Goal: Task Accomplishment & Management: Manage account settings

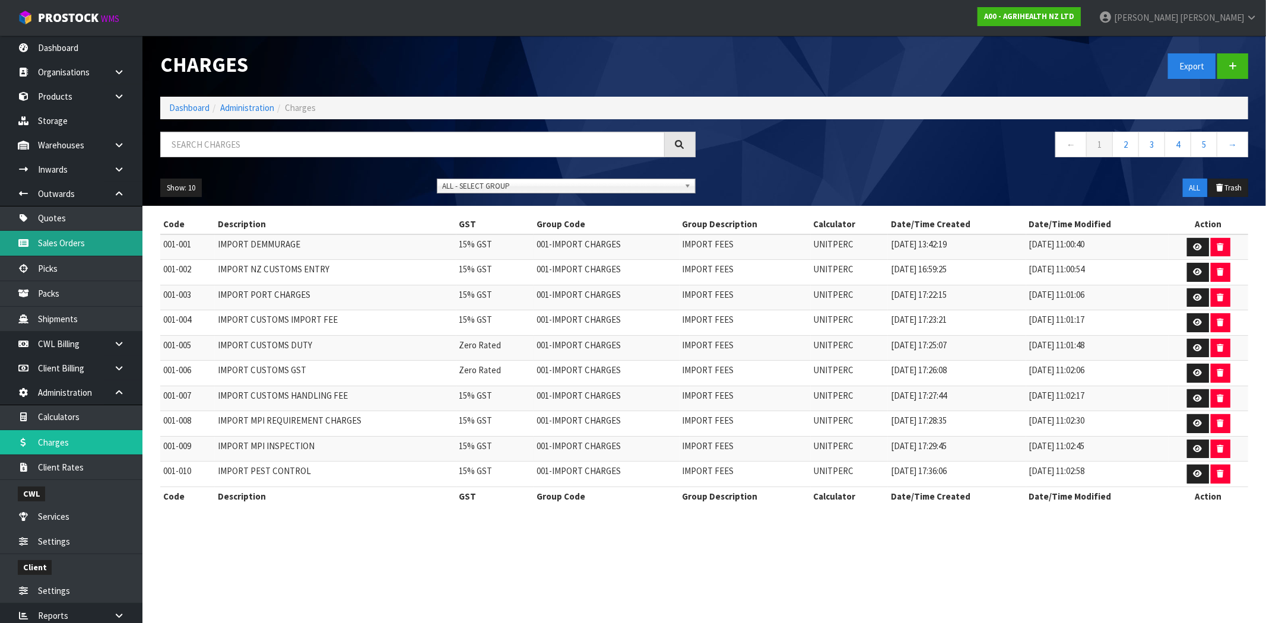
drag, startPoint x: 68, startPoint y: 234, endPoint x: 199, endPoint y: 277, distance: 137.9
click at [68, 234] on link "Sales Orders" at bounding box center [71, 243] width 142 height 24
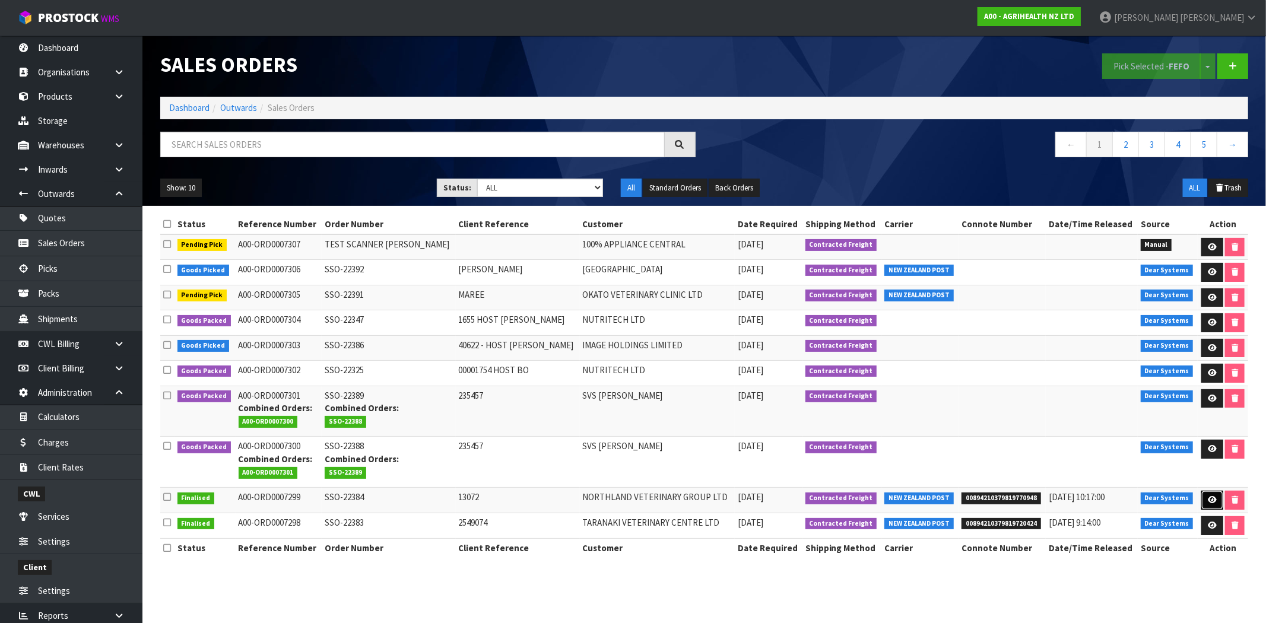
click at [1208, 503] on icon at bounding box center [1212, 500] width 9 height 8
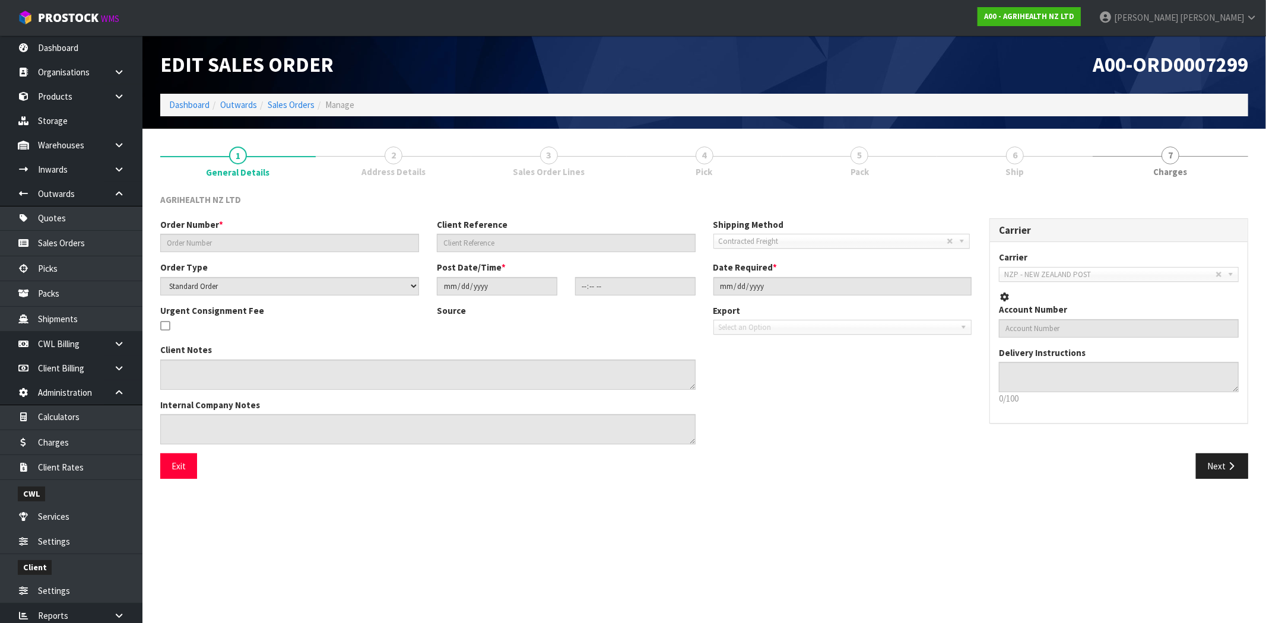
type input "SSO-22384"
type input "13072"
select select "number:0"
type input "[DATE]"
type input "13:18:38.000"
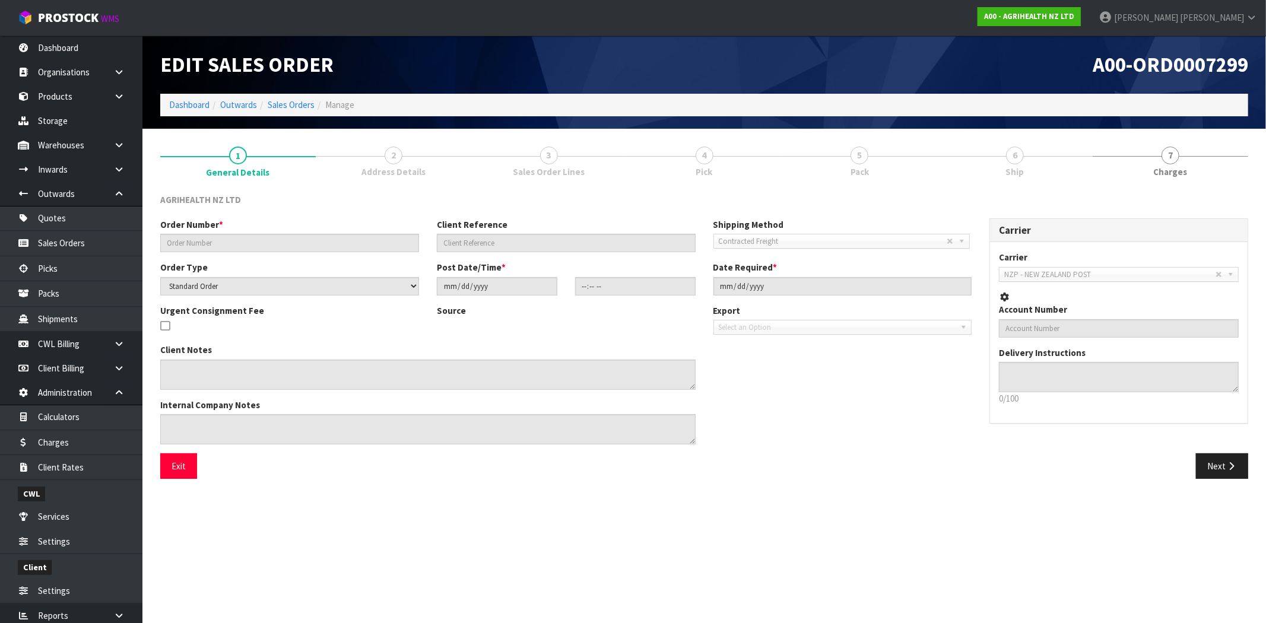
type input "[DATE]"
type textarea "SHIP BY: Overnight Courier"
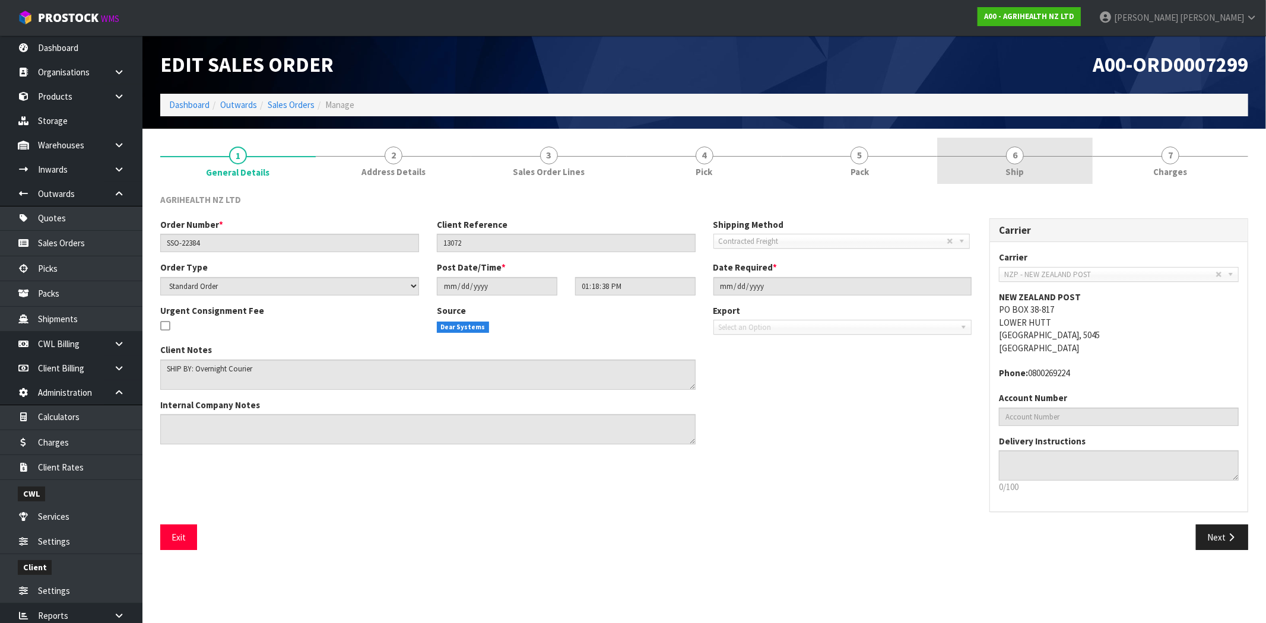
click at [1015, 164] on link "6 Ship" at bounding box center [1014, 161] width 155 height 47
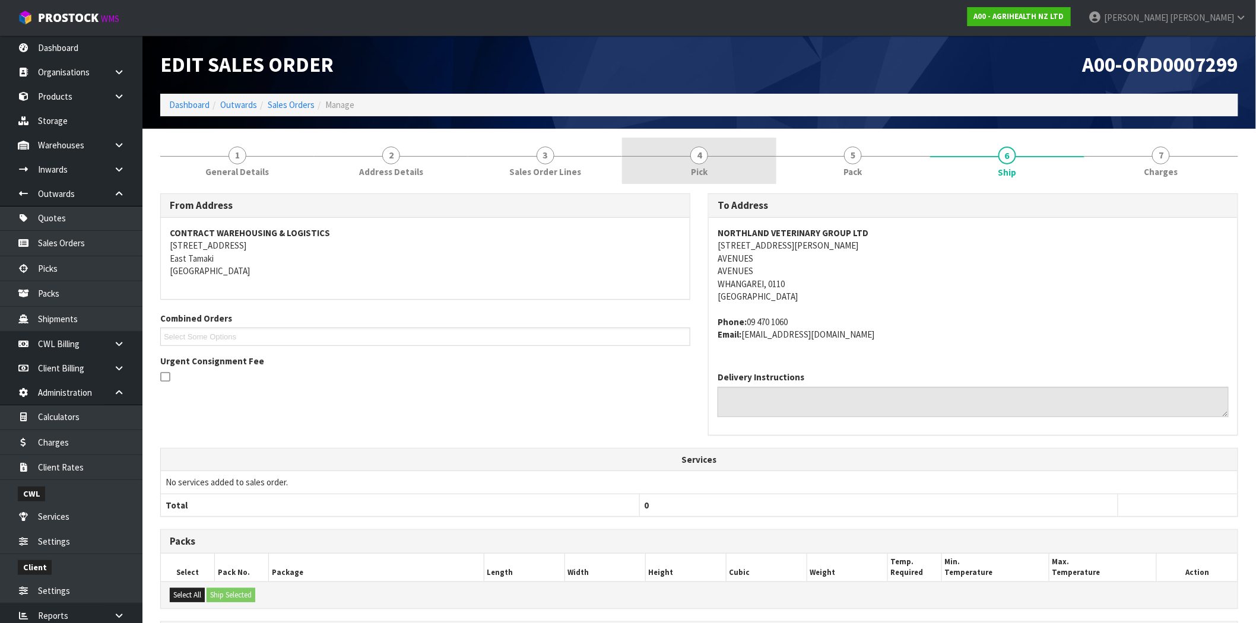
scroll to position [161, 0]
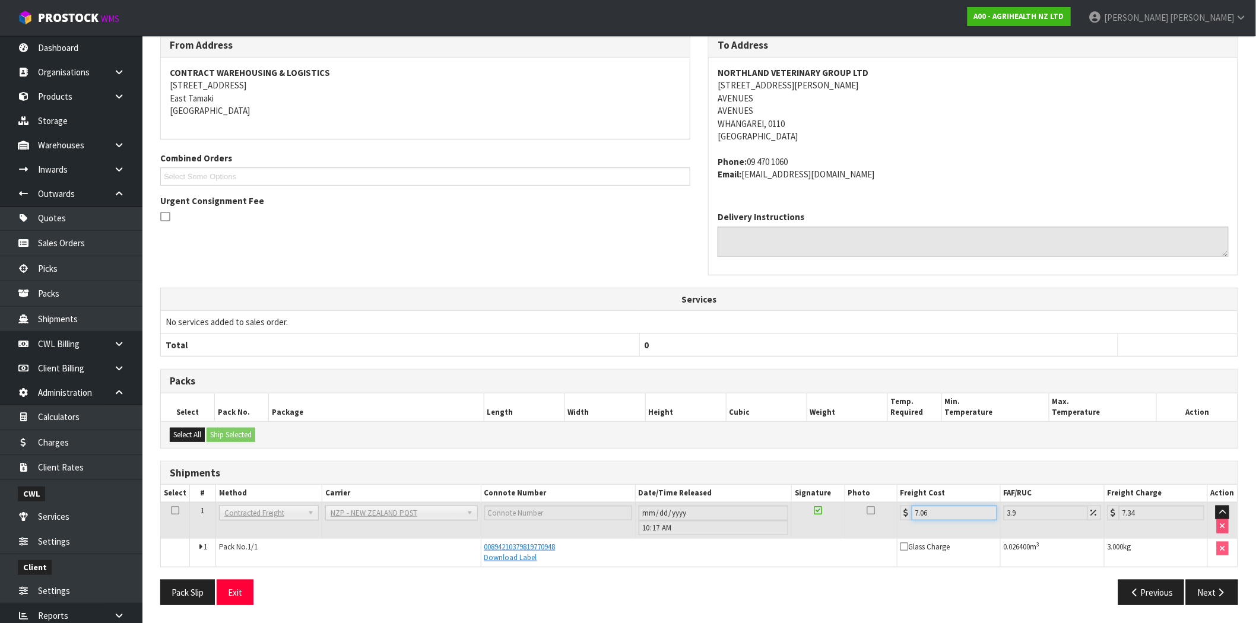
drag, startPoint x: 932, startPoint y: 513, endPoint x: 906, endPoint y: 511, distance: 26.2
click at [906, 511] on div "7.06" at bounding box center [948, 513] width 97 height 15
click at [918, 522] on td "7.06" at bounding box center [948, 520] width 103 height 36
drag, startPoint x: 935, startPoint y: 512, endPoint x: 913, endPoint y: 512, distance: 22.0
click at [913, 512] on input "7.06" at bounding box center [954, 513] width 85 height 15
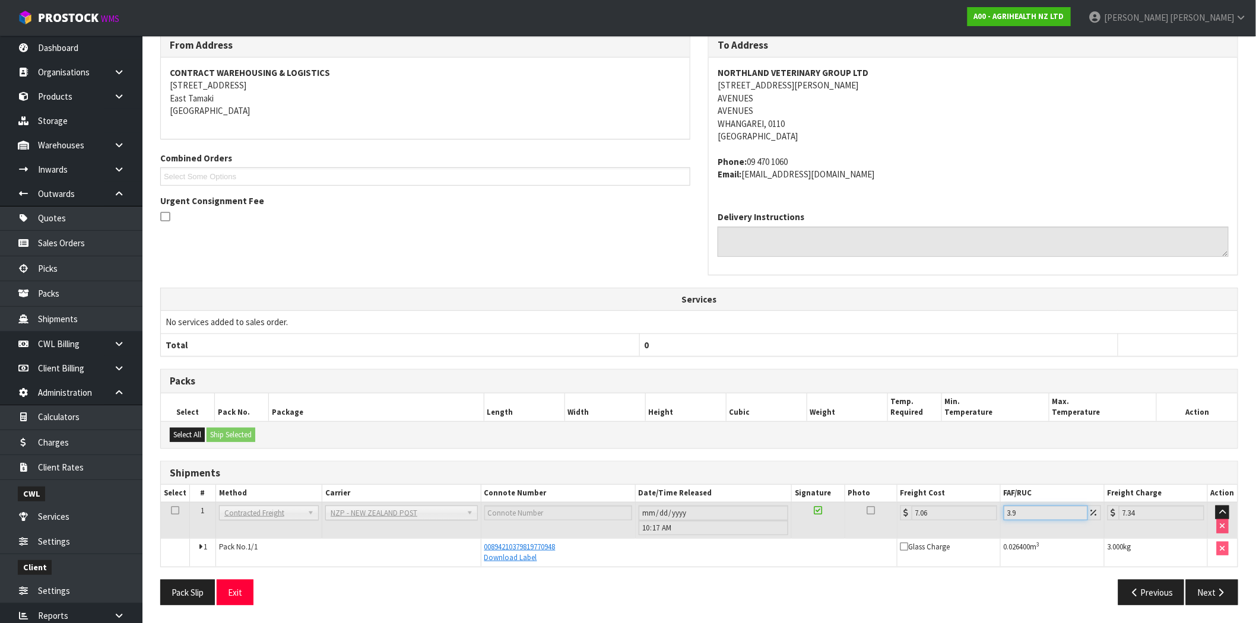
drag, startPoint x: 1018, startPoint y: 515, endPoint x: 992, endPoint y: 515, distance: 25.5
click at [992, 515] on tr "1 Client Local Pickup Customer Local Pickup Company Freight Contracted Freight …" at bounding box center [699, 520] width 1076 height 36
click at [1021, 515] on input "3.9" at bounding box center [1045, 513] width 84 height 15
drag, startPoint x: 1020, startPoint y: 512, endPoint x: 1002, endPoint y: 511, distance: 17.8
click at [1002, 511] on td "3.9" at bounding box center [1052, 520] width 104 height 36
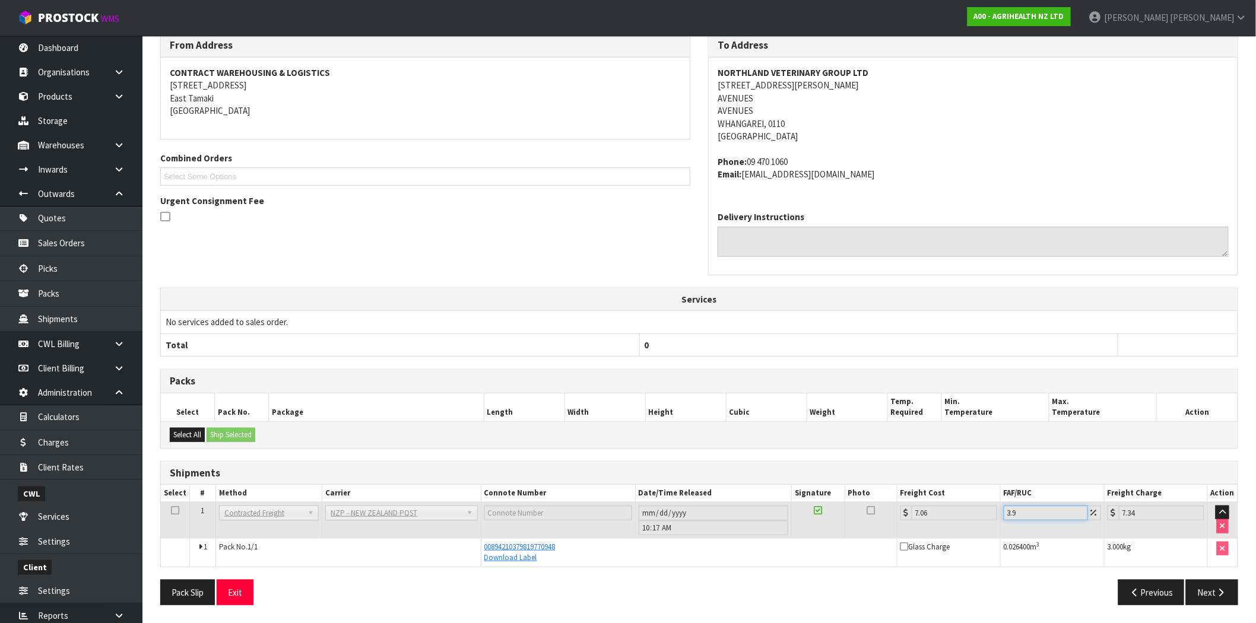
click at [1024, 514] on input "3.9" at bounding box center [1045, 513] width 84 height 15
drag, startPoint x: 948, startPoint y: 513, endPoint x: 879, endPoint y: 511, distance: 68.9
click at [879, 511] on tr "1 Client Local Pickup Customer Local Pickup Company Freight Contracted Freight …" at bounding box center [699, 520] width 1076 height 36
click at [989, 511] on tr "1 Client Local Pickup Customer Local Pickup Company Freight Contracted Freight …" at bounding box center [699, 520] width 1076 height 36
drag, startPoint x: 1141, startPoint y: 509, endPoint x: 1085, endPoint y: 509, distance: 55.8
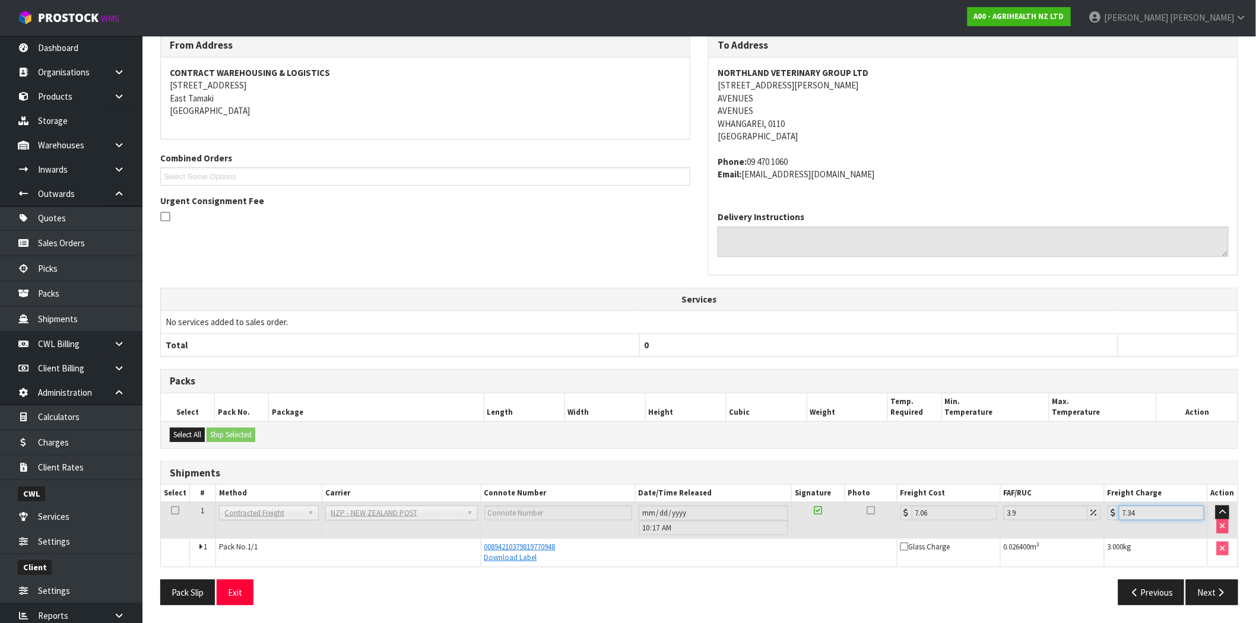
click at [1085, 509] on tr "1 Client Local Pickup Customer Local Pickup Company Freight Contracted Freight …" at bounding box center [699, 520] width 1076 height 36
click at [1149, 509] on input "7.34" at bounding box center [1161, 513] width 85 height 15
drag, startPoint x: 1146, startPoint y: 512, endPoint x: 1159, endPoint y: 526, distance: 19.8
click at [1120, 512] on input "7.34" at bounding box center [1161, 513] width 85 height 15
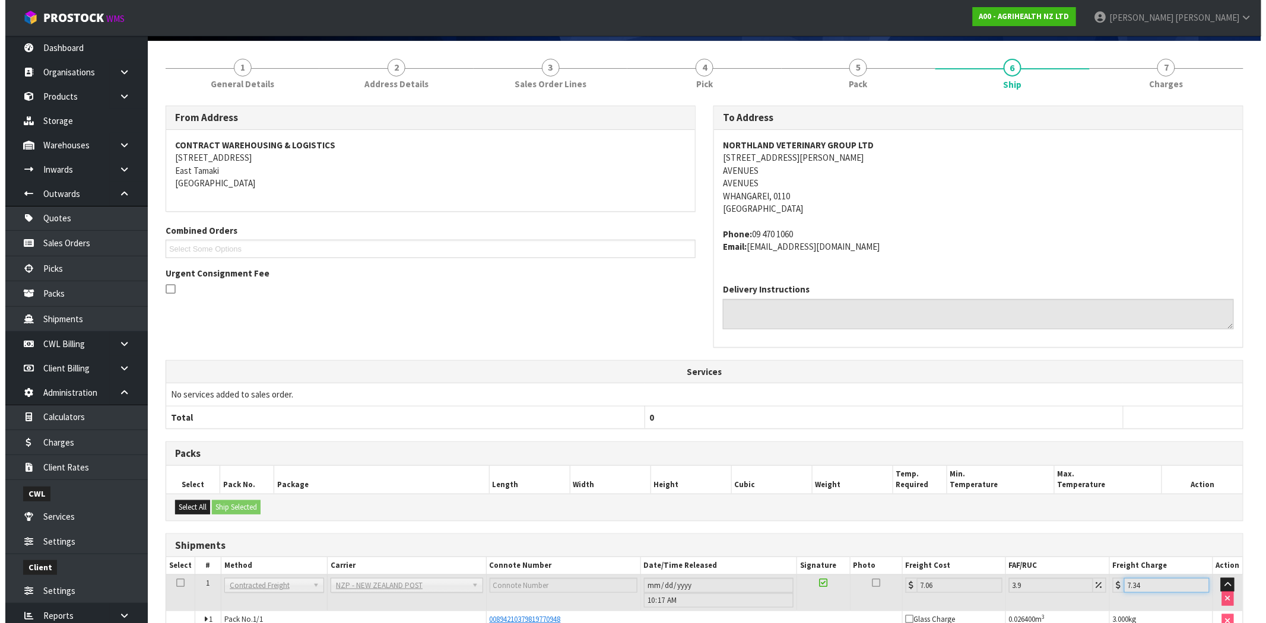
scroll to position [0, 0]
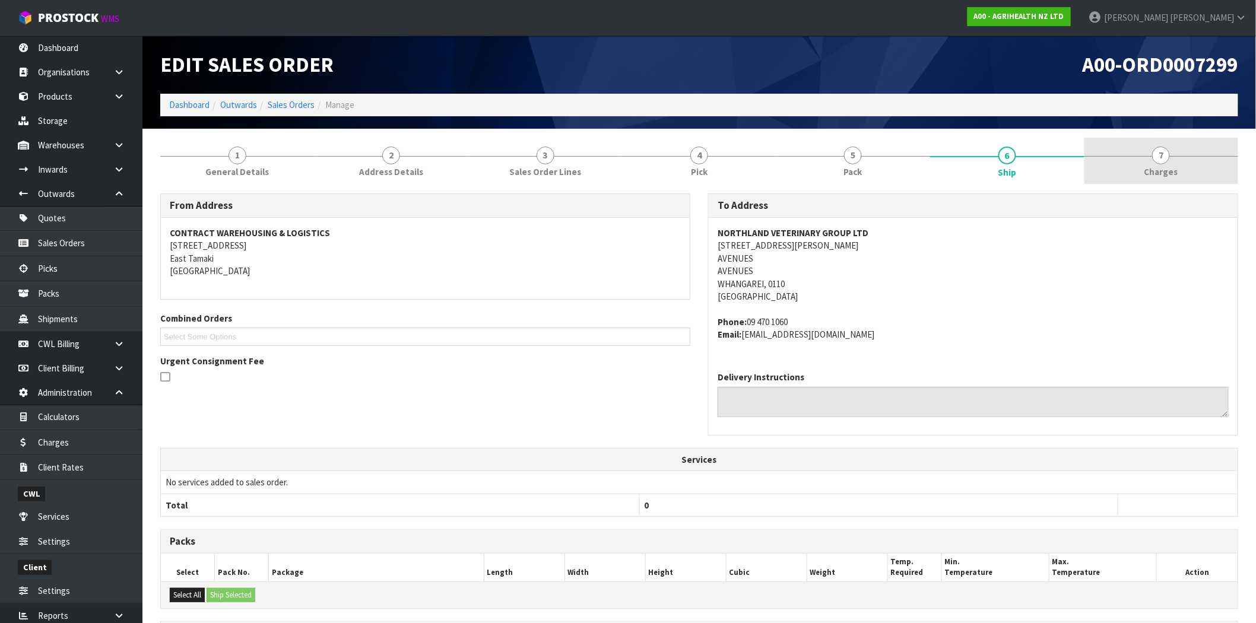
click at [1167, 161] on span "7" at bounding box center [1161, 156] width 18 height 18
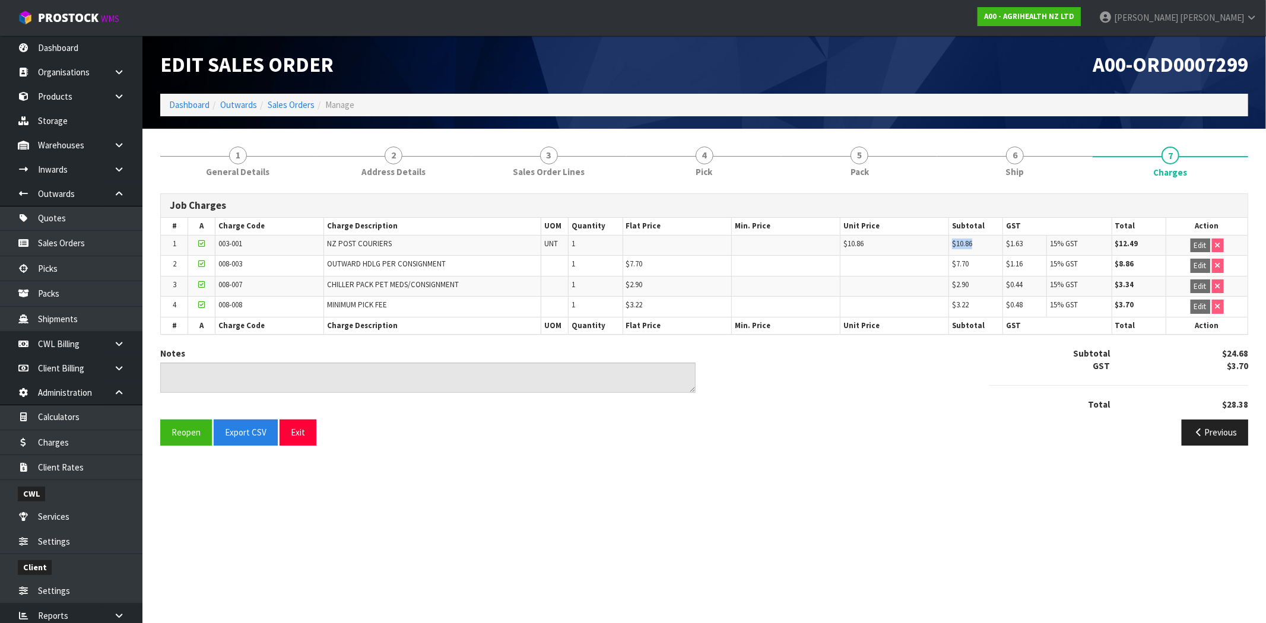
drag, startPoint x: 975, startPoint y: 242, endPoint x: 948, endPoint y: 245, distance: 27.5
click at [948, 245] on td "$10.86" at bounding box center [975, 245] width 55 height 21
drag, startPoint x: 398, startPoint y: 239, endPoint x: 321, endPoint y: 239, distance: 76.6
click at [321, 239] on tr "1 003-001 NZ POST COURIERS UNT 1 $10.86 $10.86 $1.63 15% GST $12.49 Edit" at bounding box center [704, 245] width 1087 height 21
click at [80, 473] on link "Client Rates" at bounding box center [71, 467] width 142 height 24
